Goal: Information Seeking & Learning: Learn about a topic

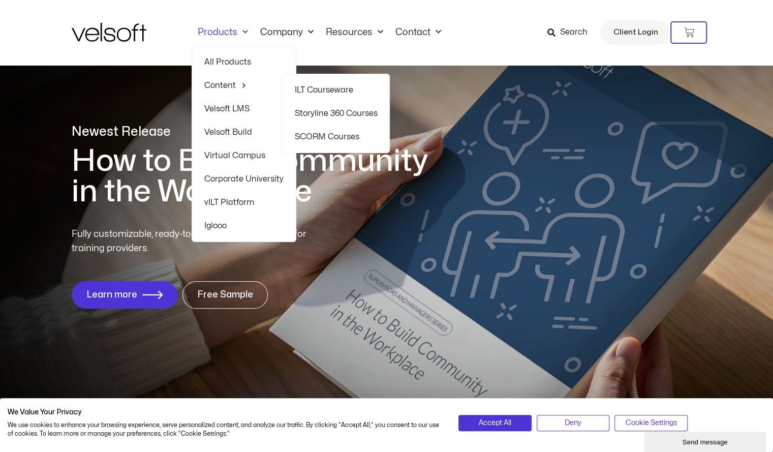
click at [322, 96] on link "ILT Courseware" at bounding box center [335, 89] width 83 height 23
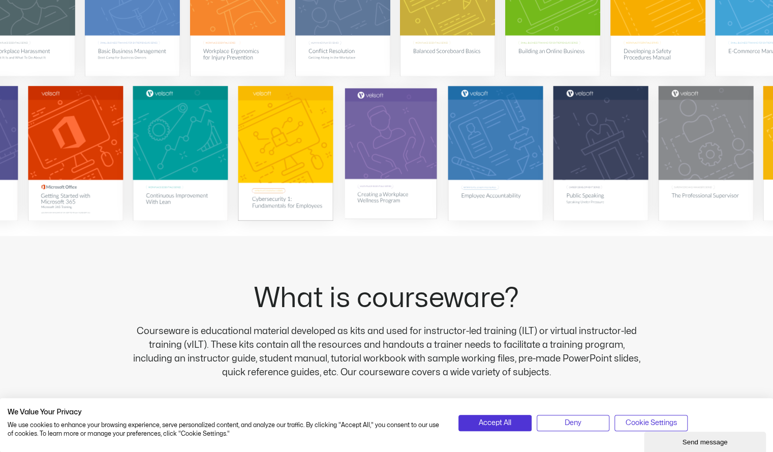
click at [401, 154] on img at bounding box center [391, 153] width 92 height 131
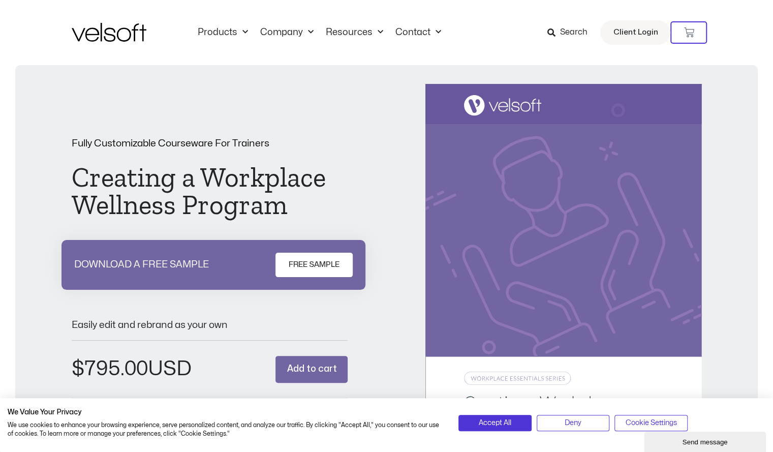
scroll to position [1, 0]
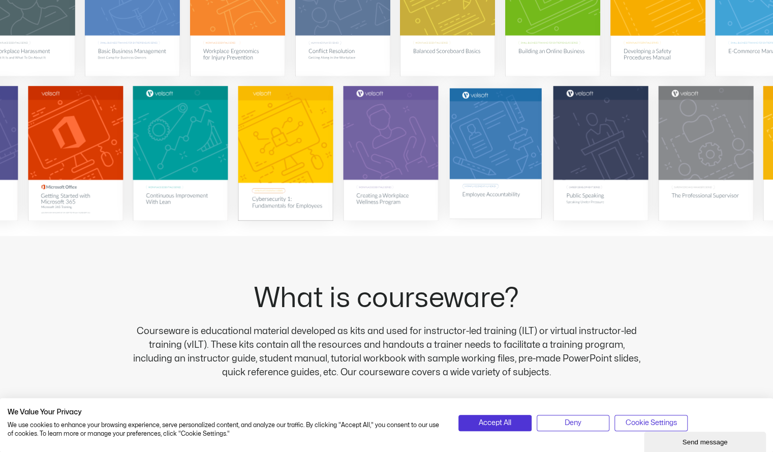
click at [505, 182] on img at bounding box center [496, 153] width 92 height 131
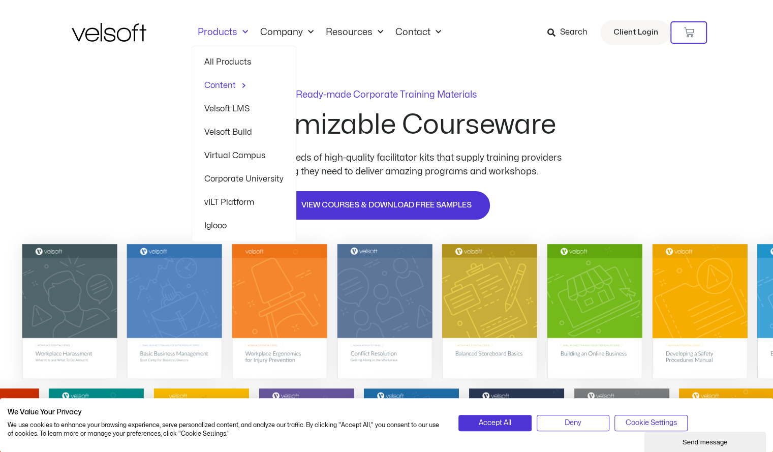
click at [240, 202] on link "vILT Platform" at bounding box center [243, 202] width 79 height 23
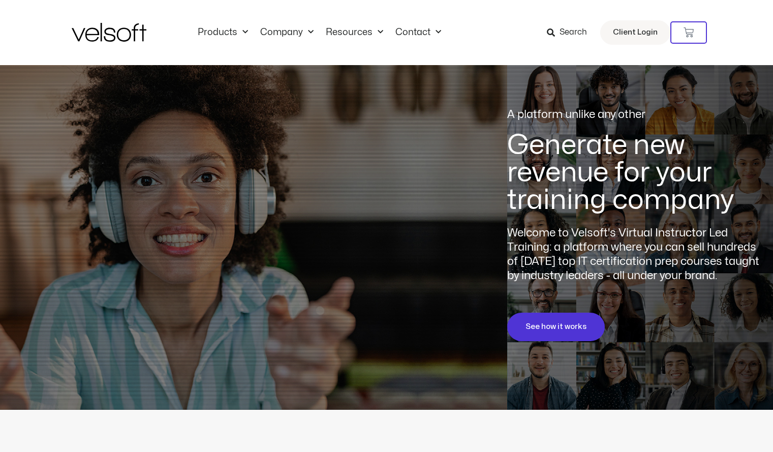
click at [240, 202] on div at bounding box center [193, 224] width 367 height 271
